Goal: Use online tool/utility: Utilize a website feature to perform a specific function

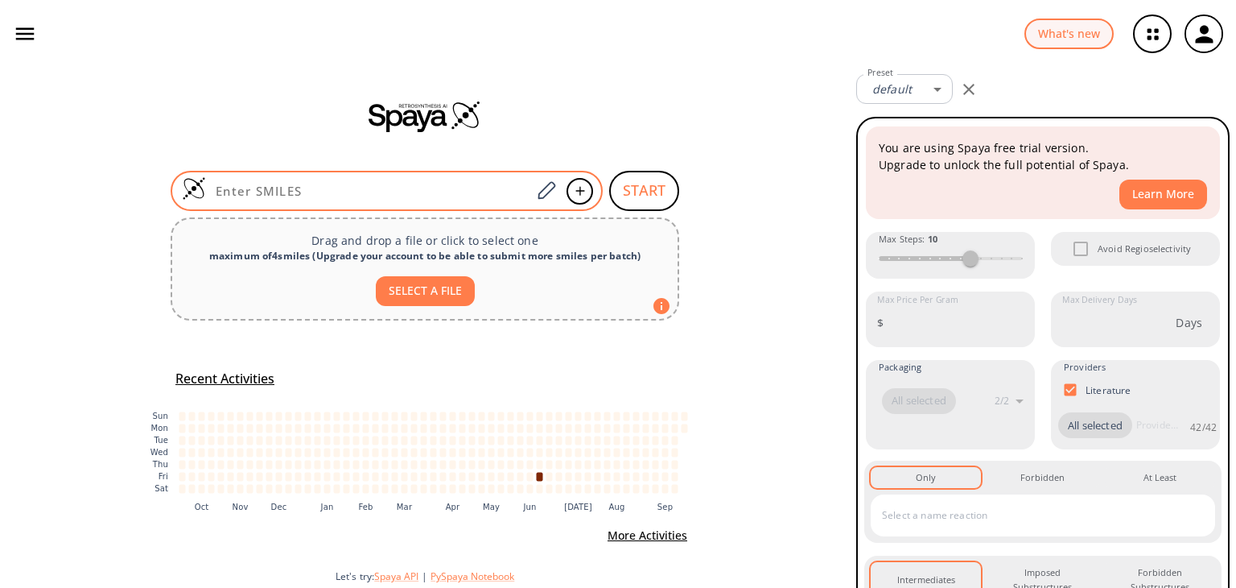
click at [348, 187] on input at bounding box center [368, 191] width 325 height 16
paste input "C#CCOC(CNC(OC(C)(C)C)=O)CCNC(OC(C)(C)C)=O"
type input "C#CCOC(CNC(OC(C)(C)C)=O)CCNC(OC(C)(C)C)=O"
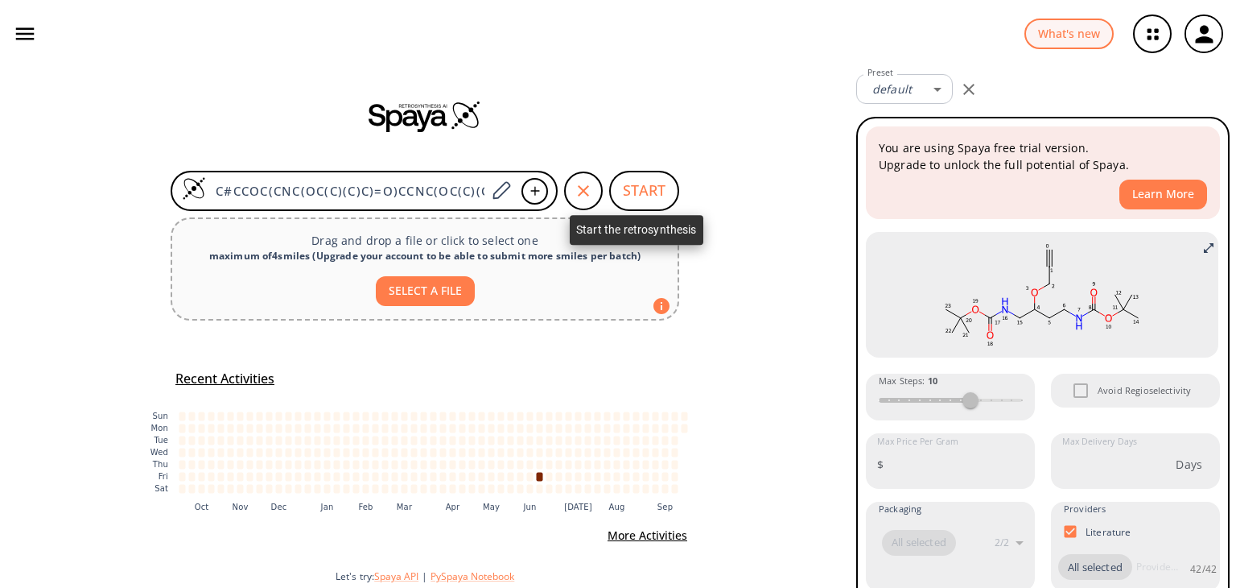
click at [642, 192] on button "START" at bounding box center [644, 191] width 70 height 40
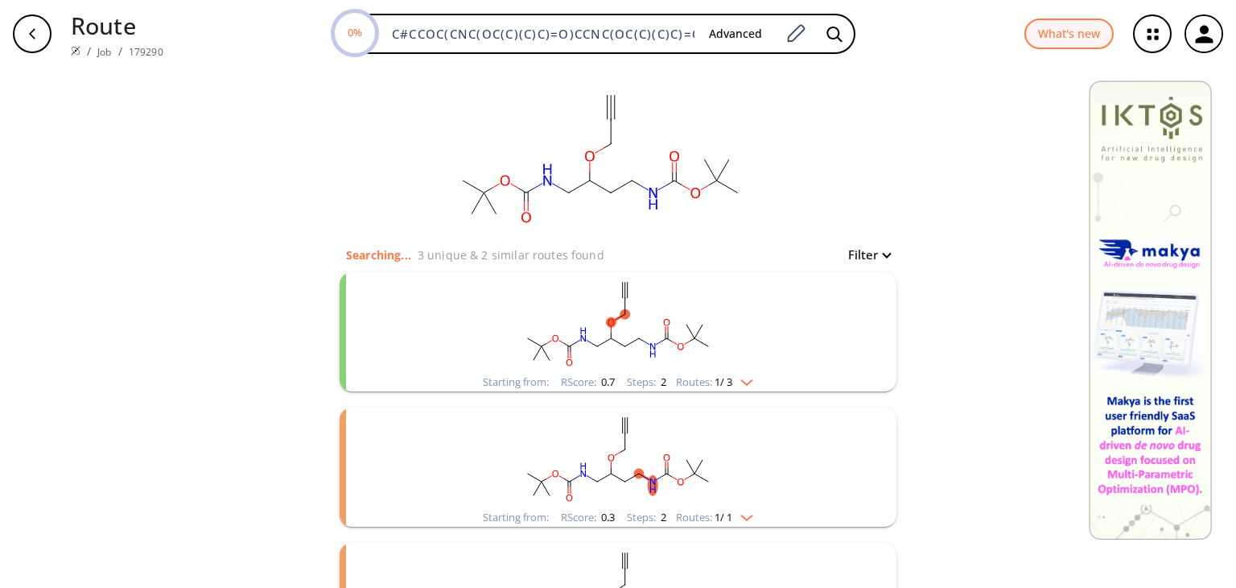
click at [757, 380] on div "Starting from: RScore : 0.7 Steps : 2 Routes: 1 / 3" at bounding box center [618, 382] width 295 height 19
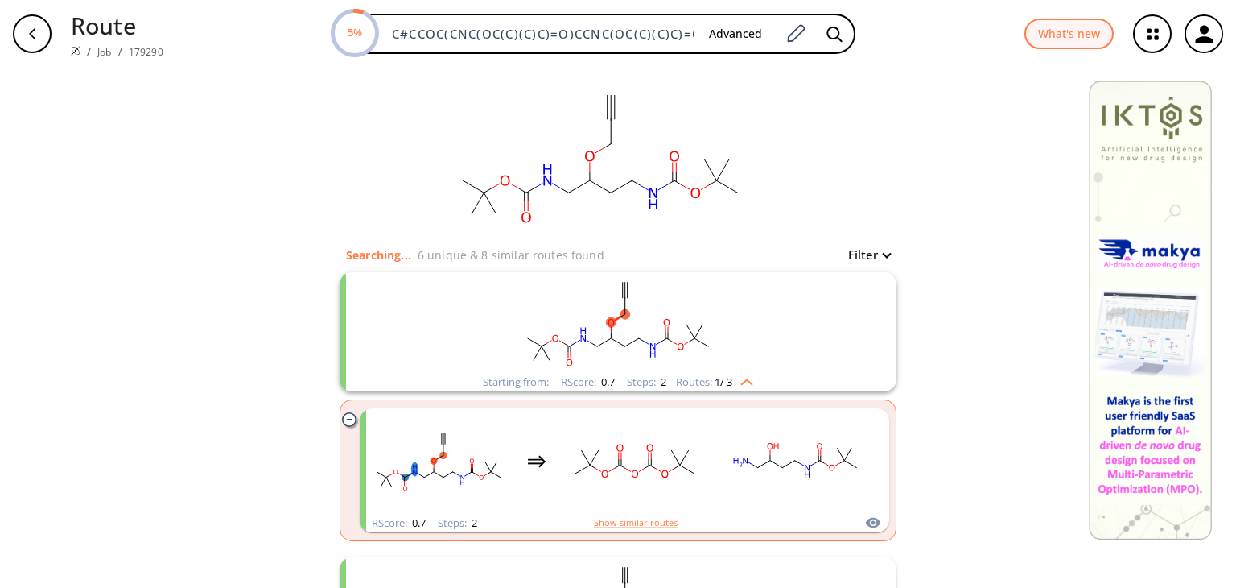
click at [745, 378] on img "clusters" at bounding box center [742, 379] width 21 height 13
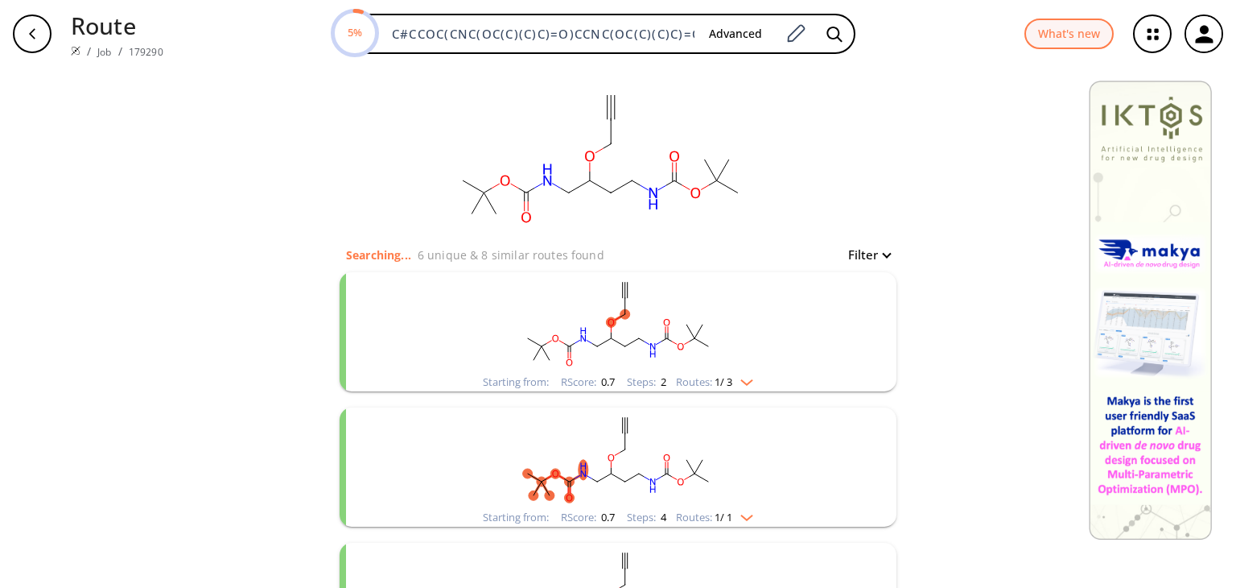
click at [745, 378] on img "clusters" at bounding box center [742, 379] width 21 height 13
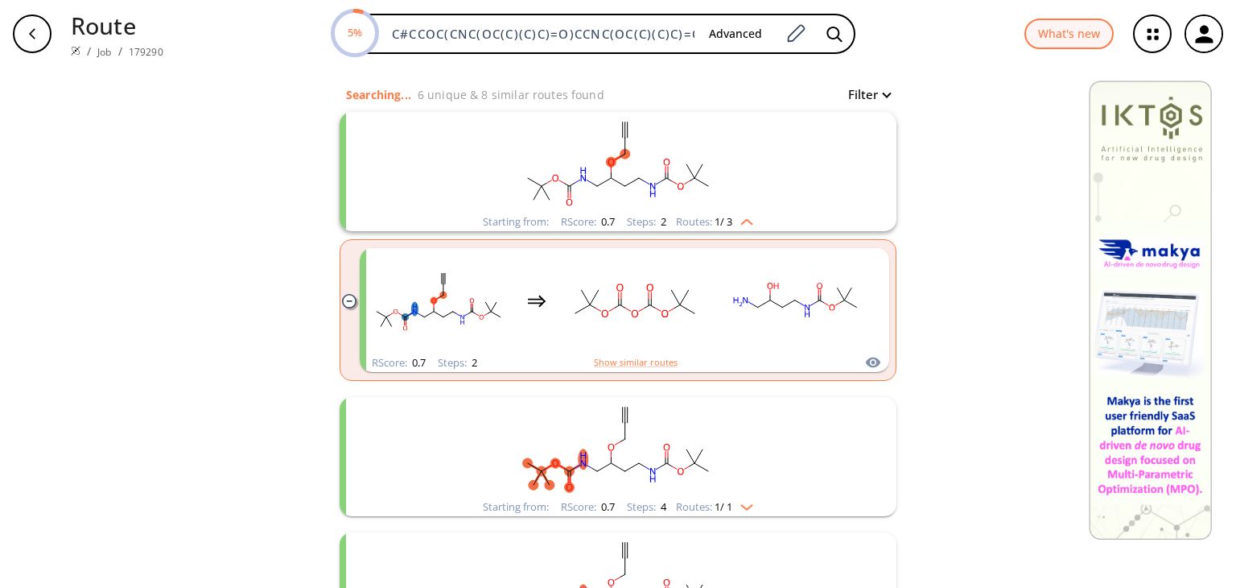
scroll to position [161, 0]
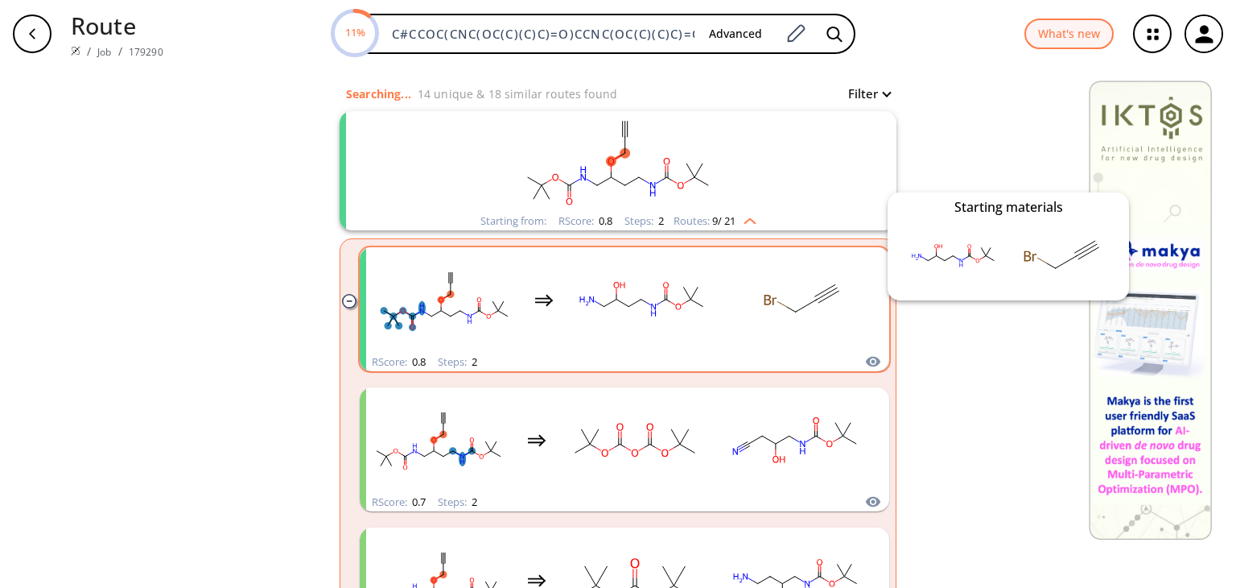
click at [866, 362] on icon "clusters" at bounding box center [873, 362] width 14 height 10
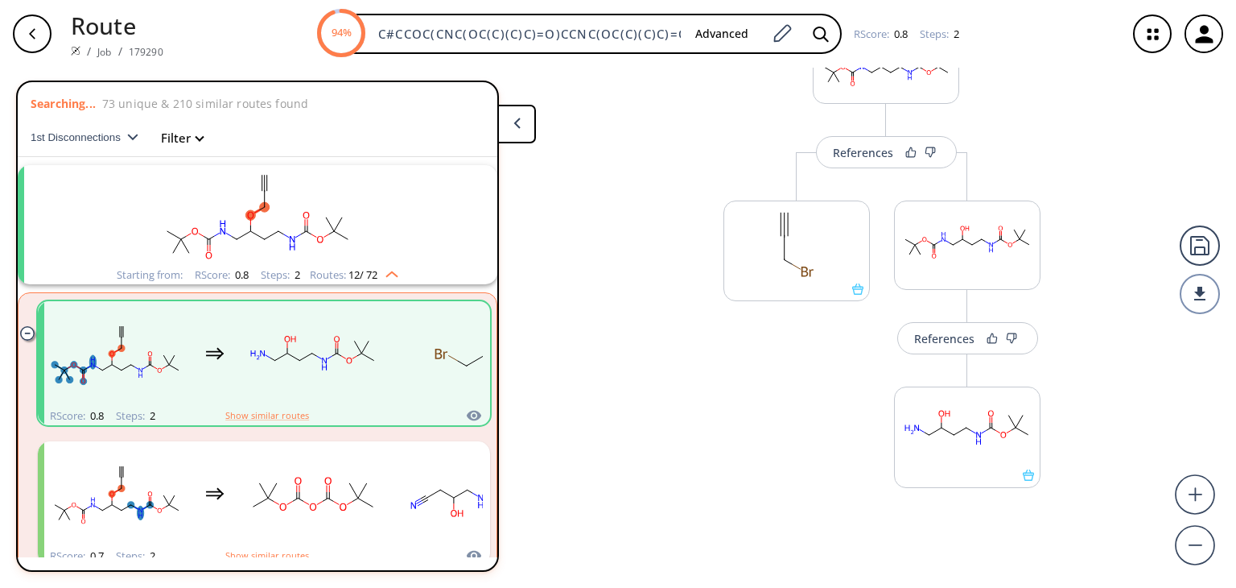
scroll to position [118, 0]
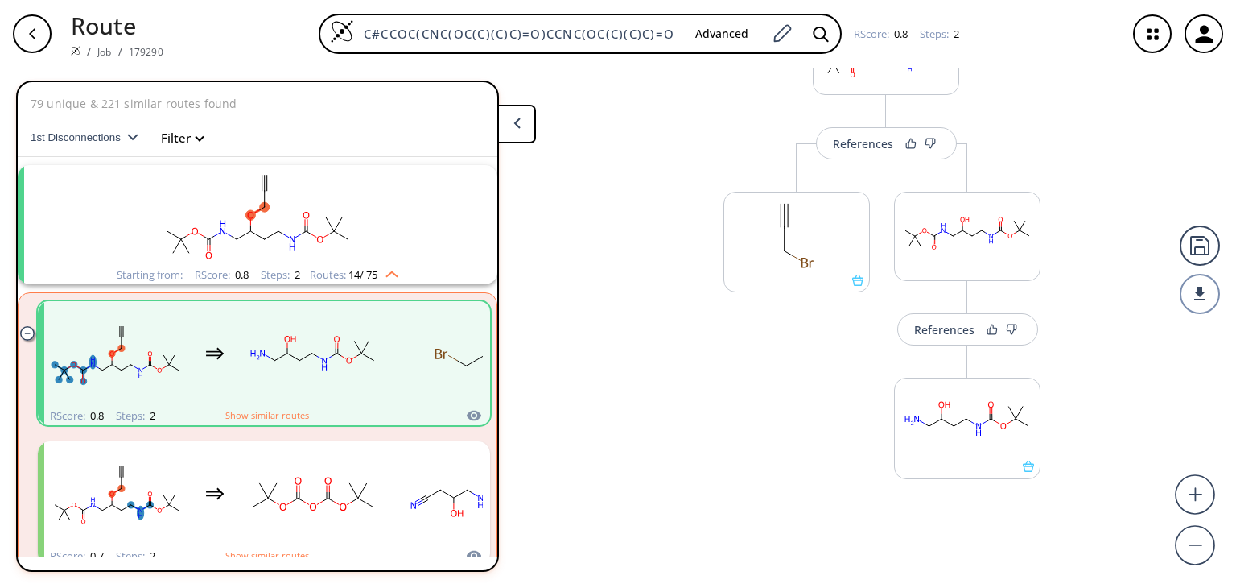
click at [29, 32] on icon "button" at bounding box center [32, 33] width 13 height 13
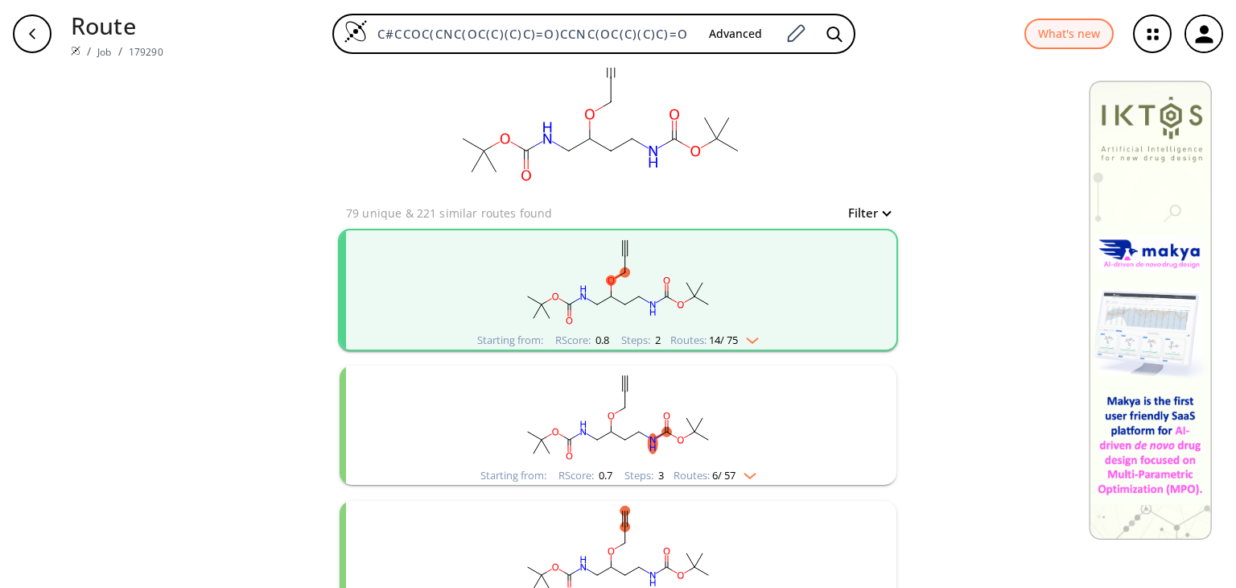
scroll to position [80, 0]
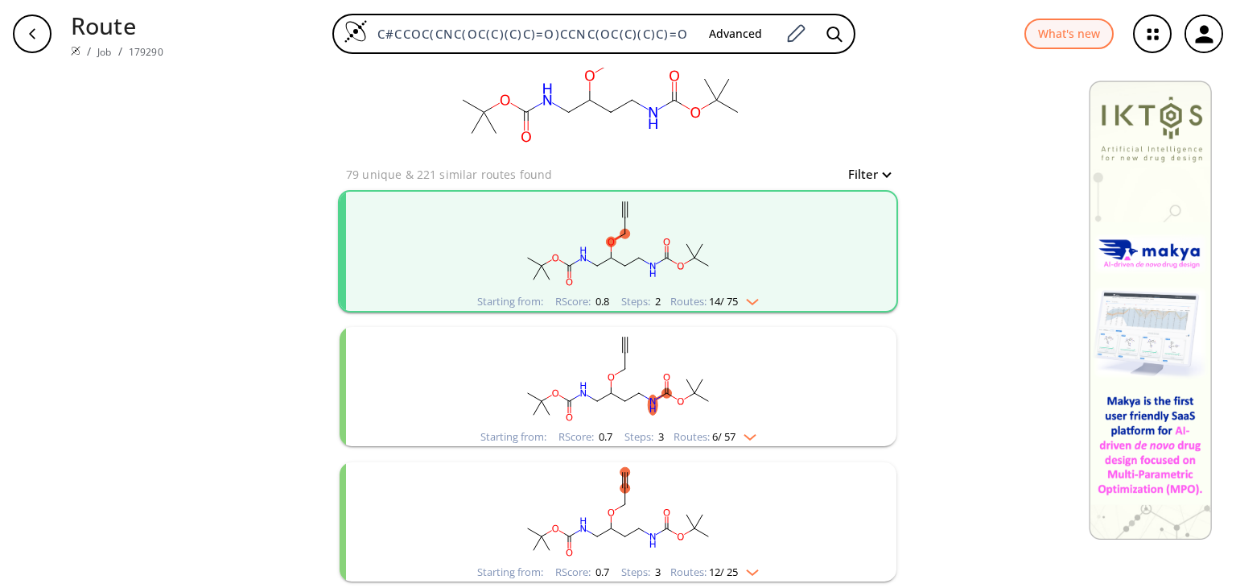
click at [746, 435] on img "clusters" at bounding box center [746, 433] width 21 height 13
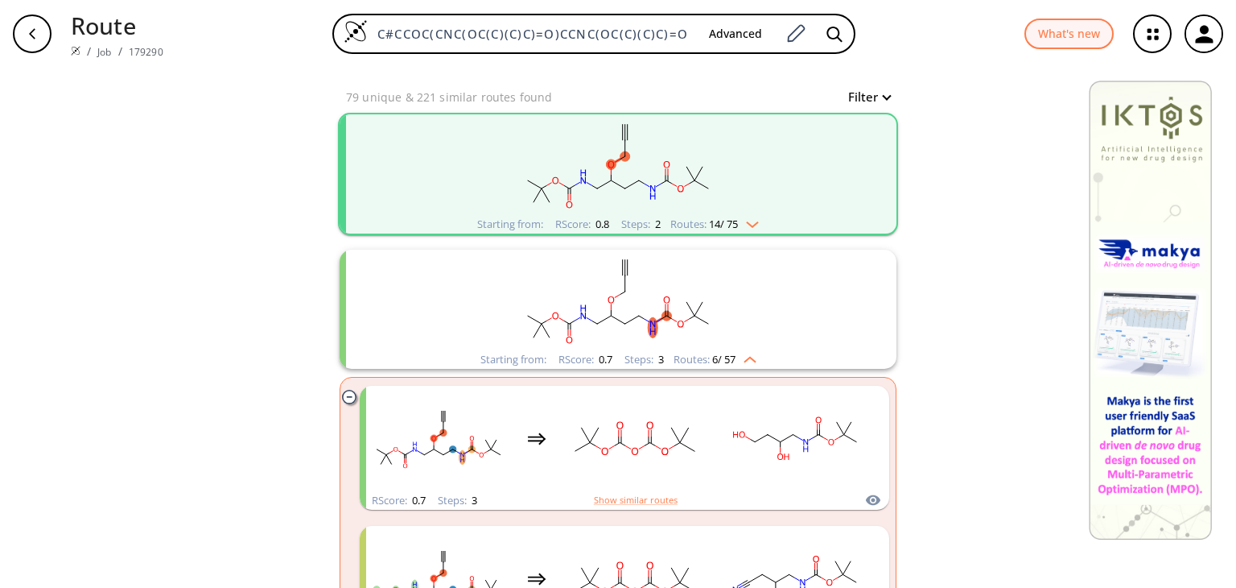
scroll to position [161, 0]
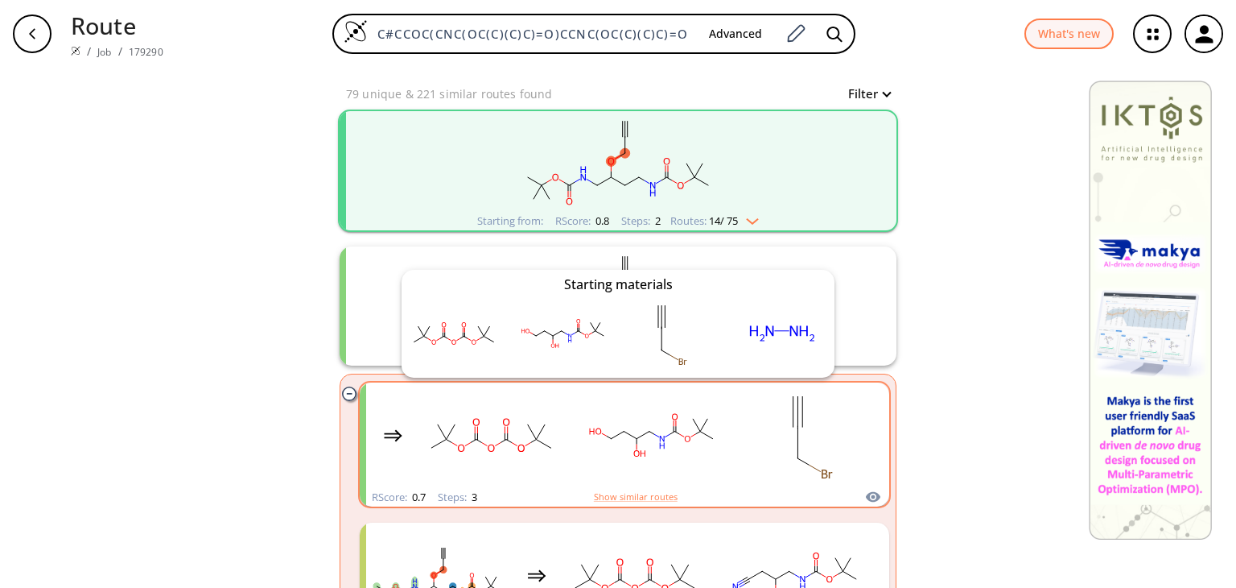
click at [868, 493] on icon "clusters" at bounding box center [873, 496] width 16 height 19
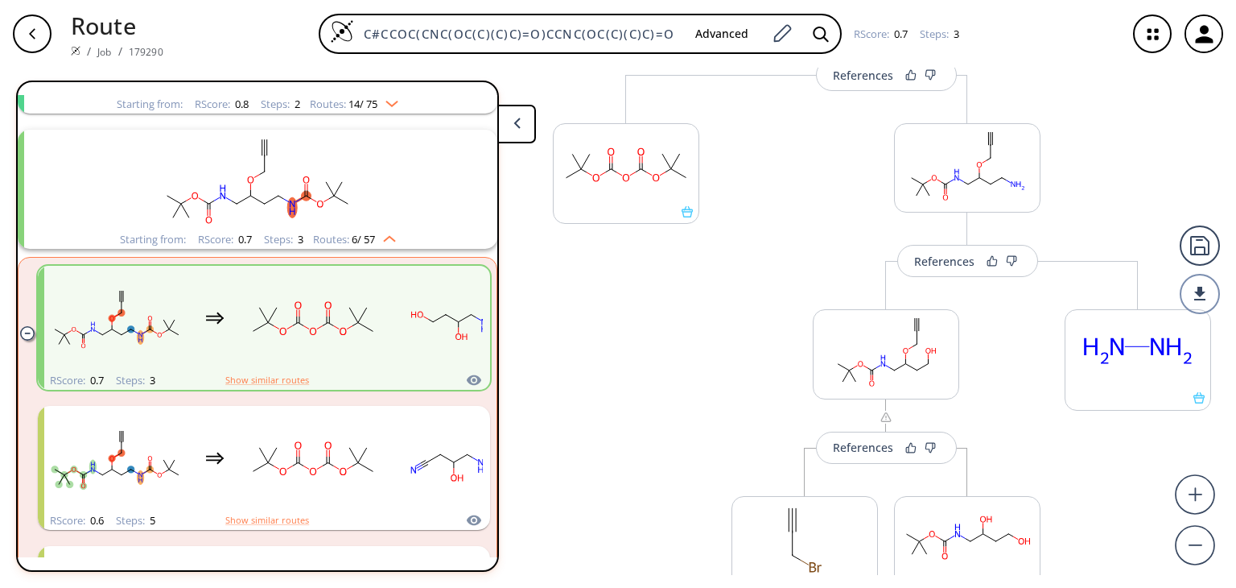
scroll to position [161, 0]
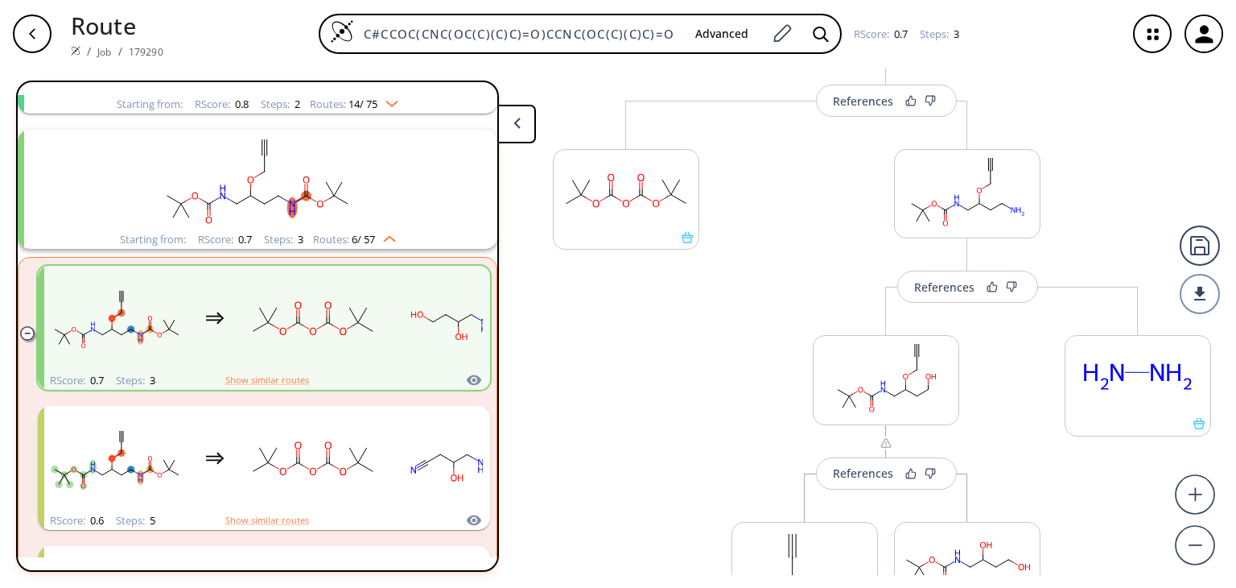
click at [45, 37] on div "button" at bounding box center [32, 33] width 39 height 39
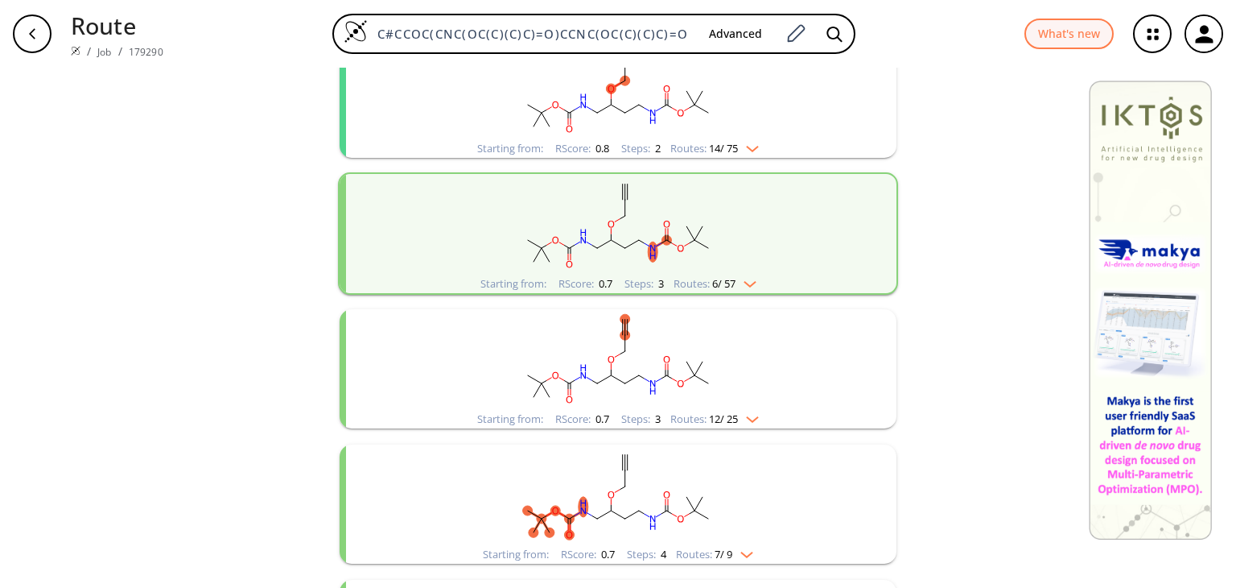
scroll to position [241, 0]
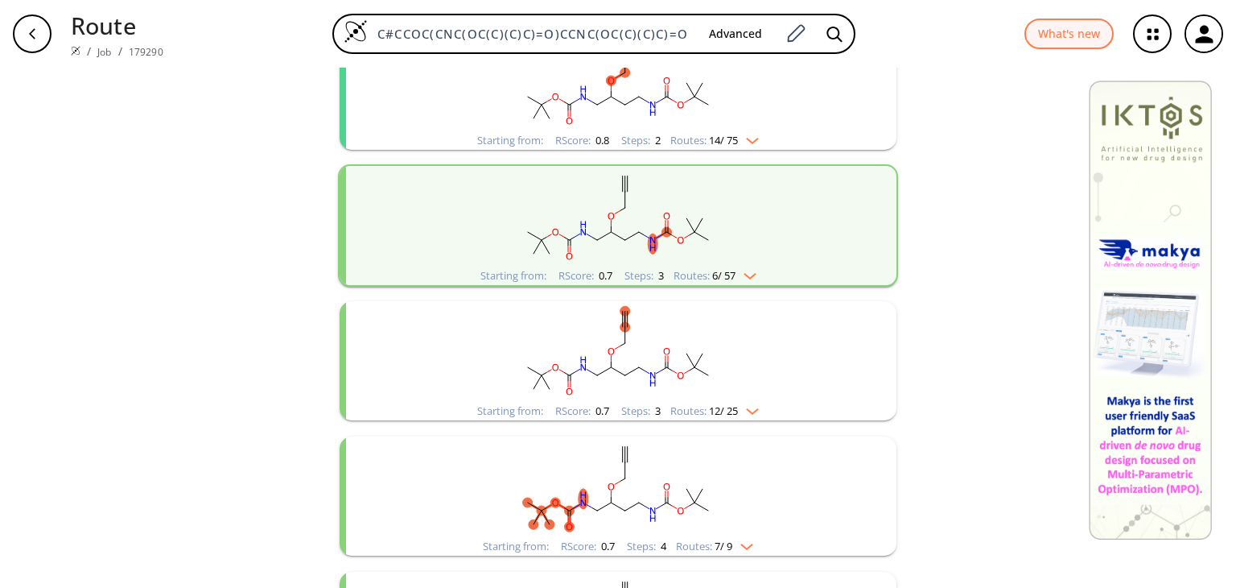
click at [756, 407] on img "clusters" at bounding box center [748, 408] width 21 height 13
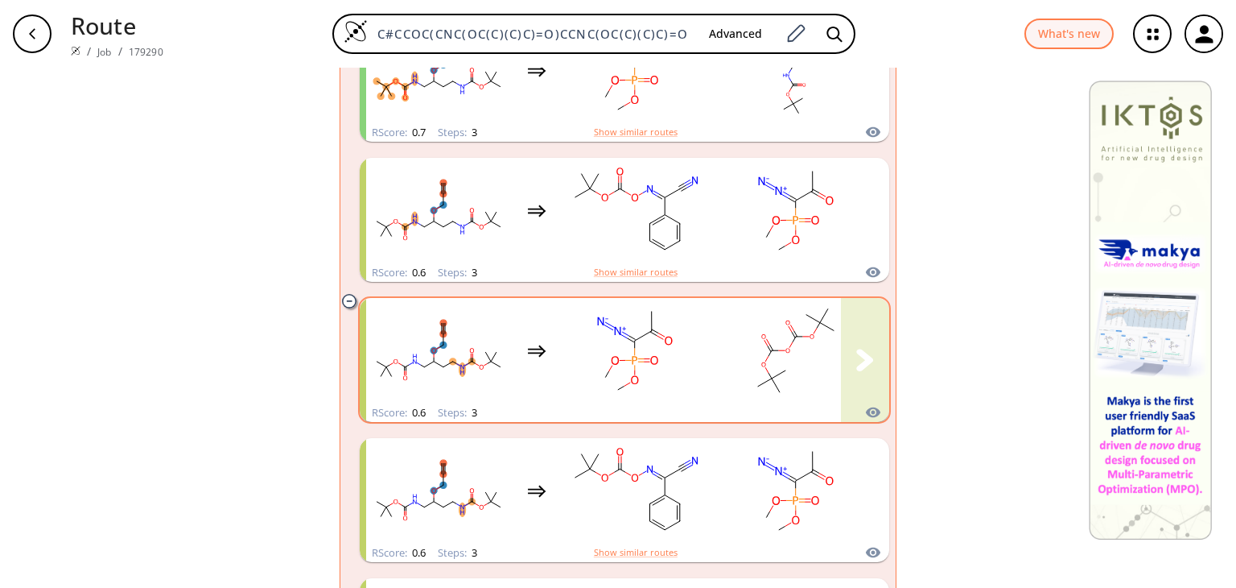
scroll to position [805, 0]
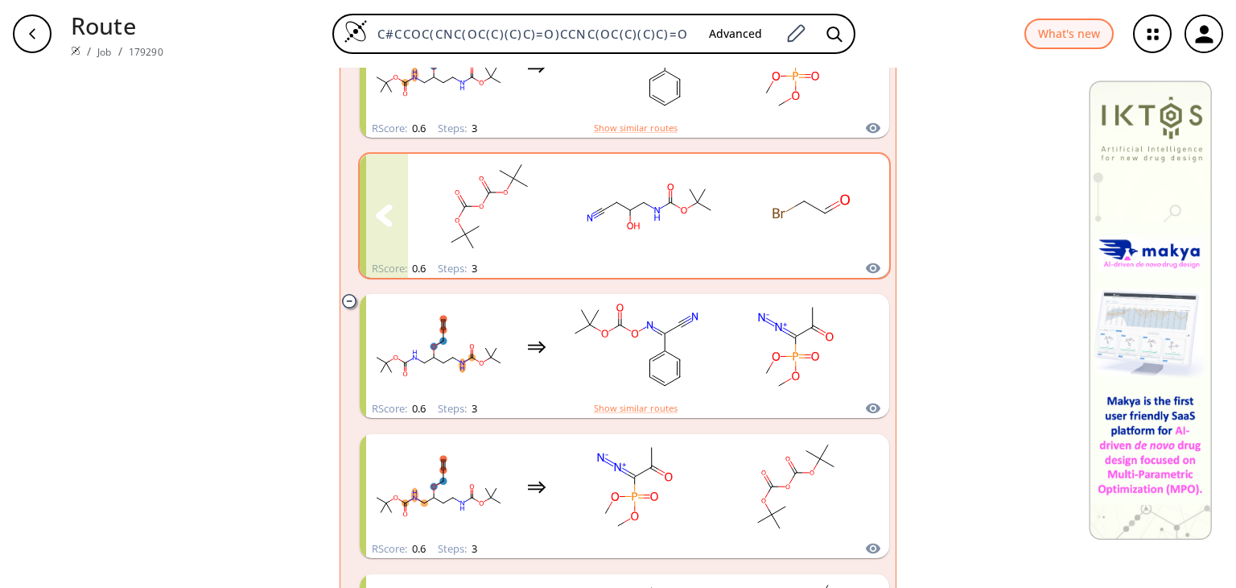
click at [556, 188] on div "clusters" at bounding box center [472, 206] width 824 height 105
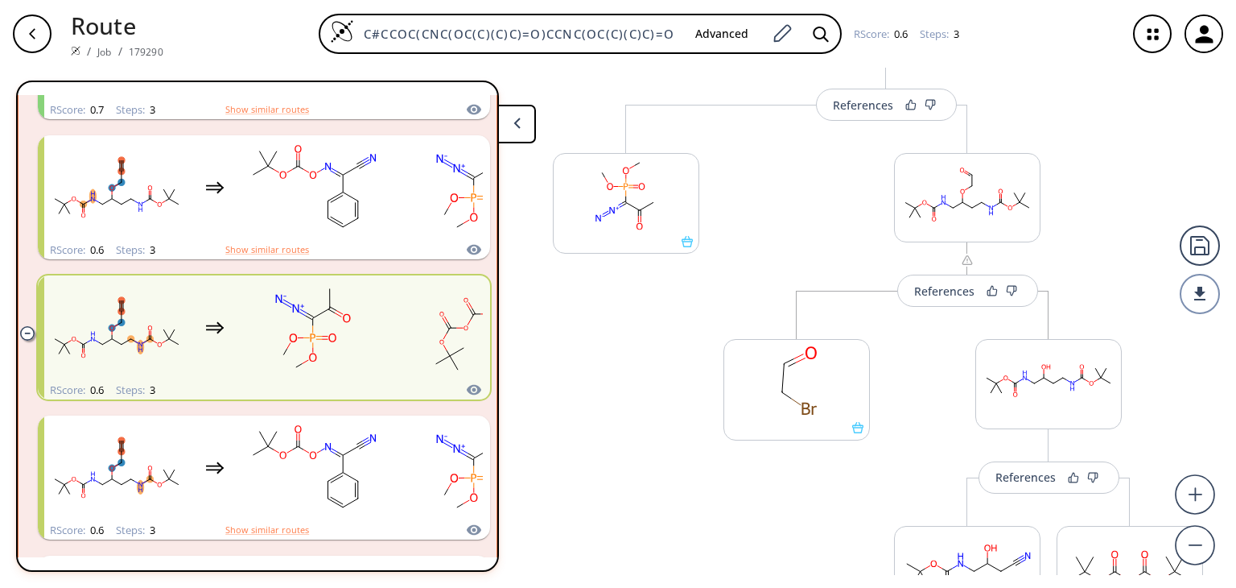
scroll to position [161, 0]
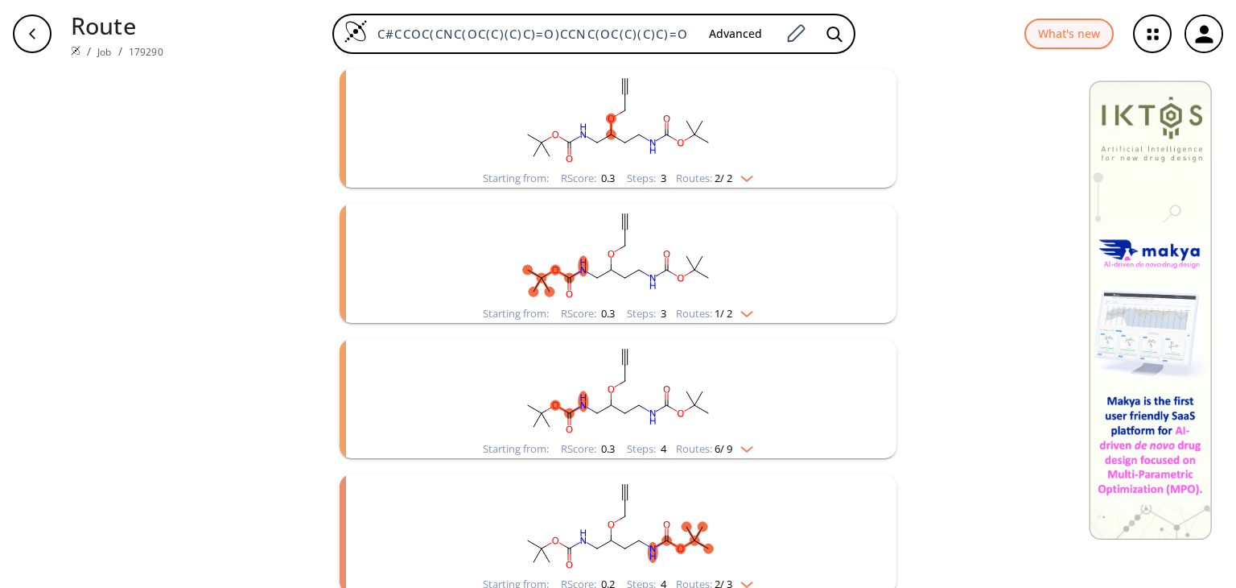
scroll to position [1839, 0]
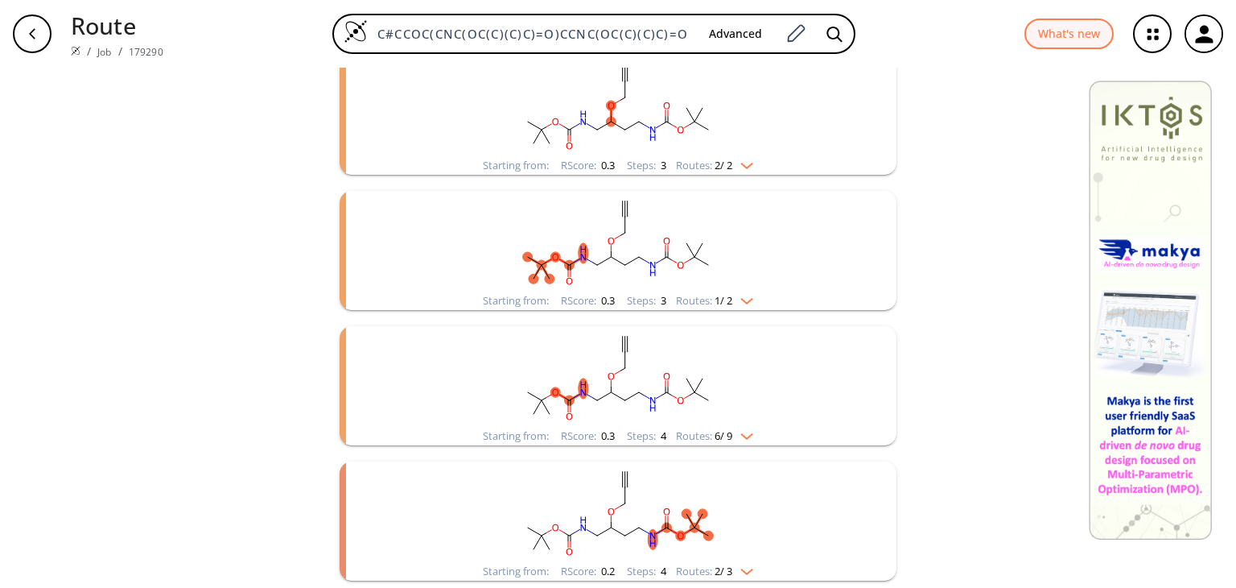
click at [751, 434] on img "clusters" at bounding box center [742, 433] width 21 height 13
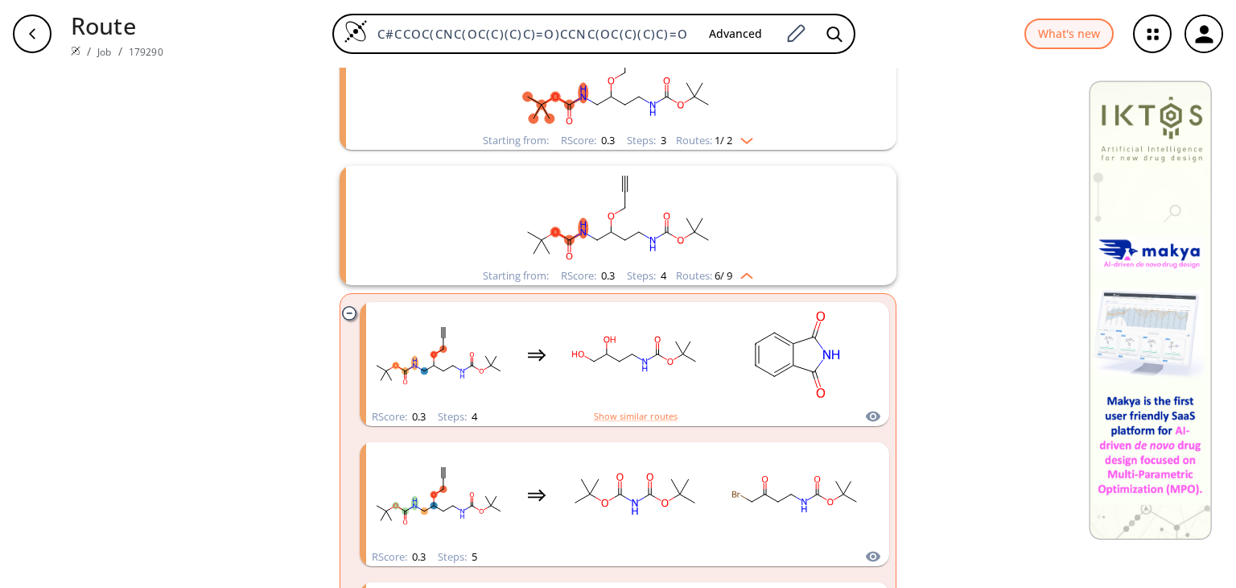
scroll to position [2000, 0]
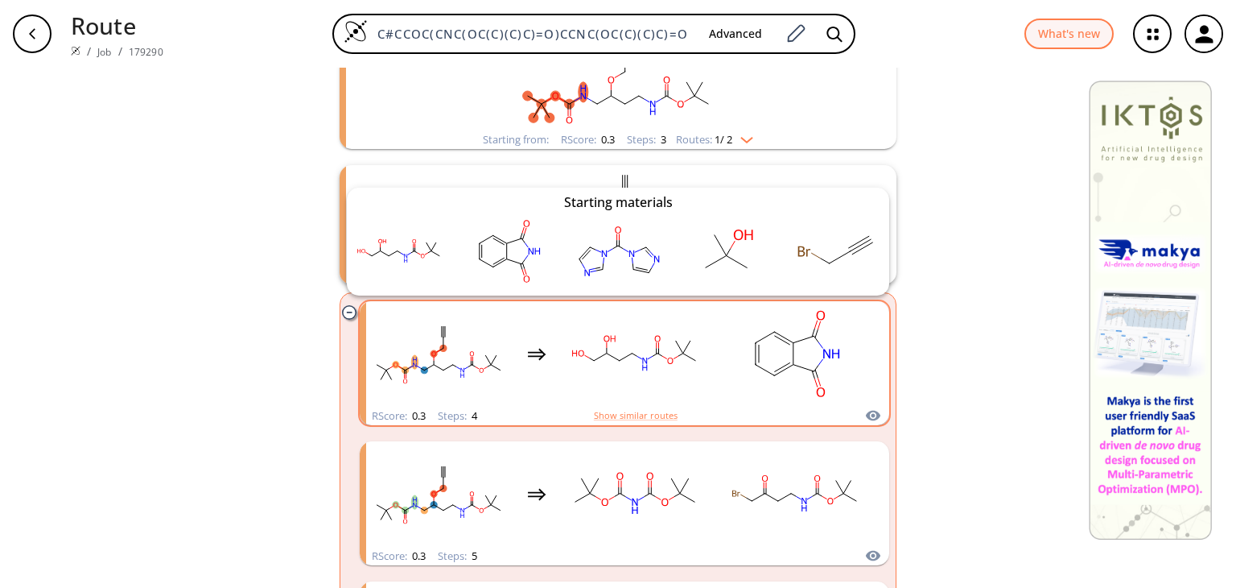
click at [869, 411] on icon "clusters" at bounding box center [873, 416] width 14 height 10
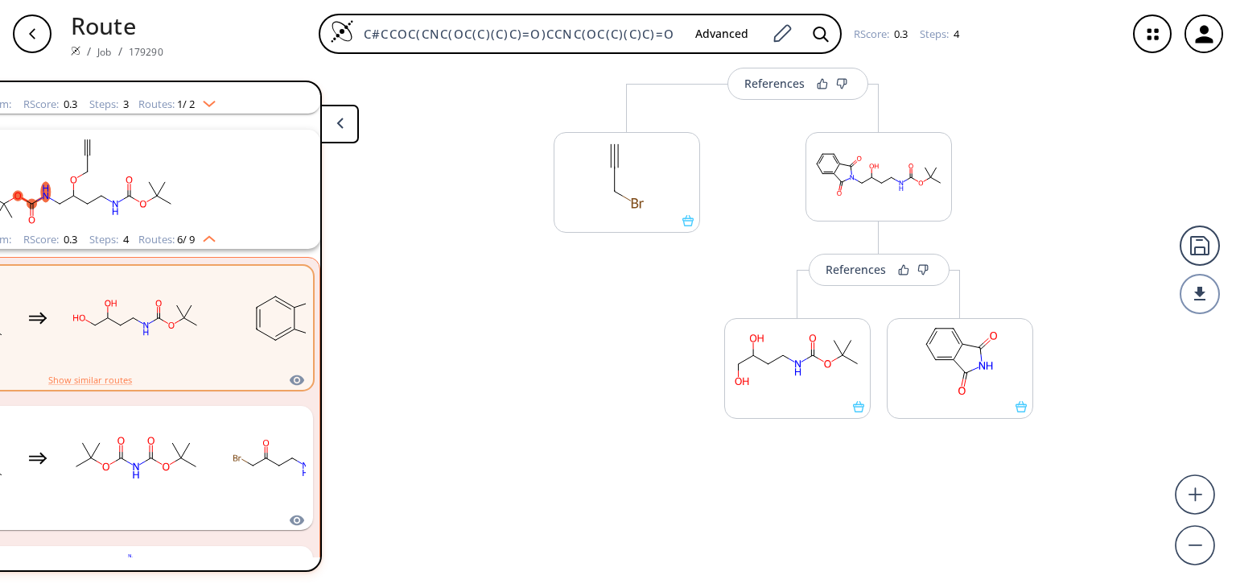
scroll to position [554, 0]
